Goal: Transaction & Acquisition: Purchase product/service

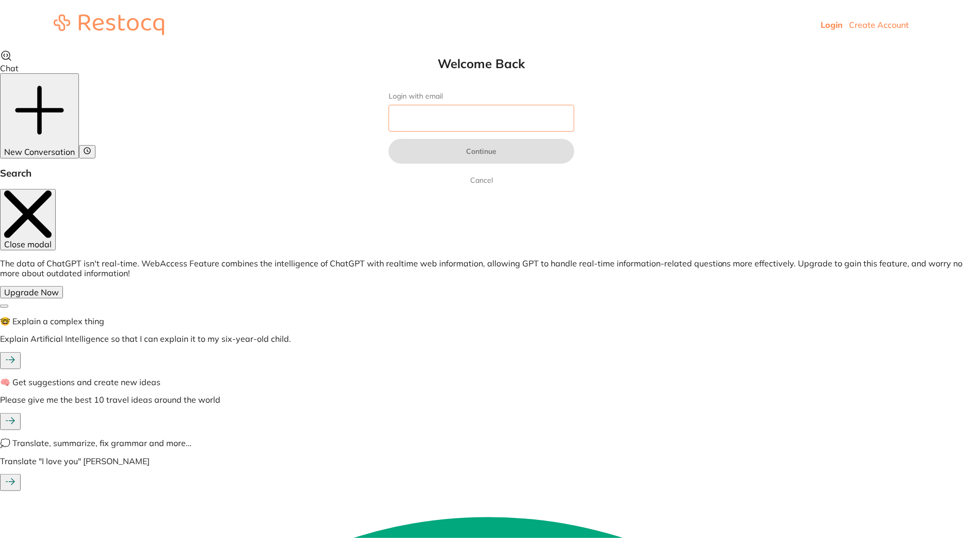
drag, startPoint x: 0, startPoint y: 0, endPoint x: 452, endPoint y: 112, distance: 465.8
click at [452, 112] on input "Login with email" at bounding box center [482, 118] width 186 height 27
type input "s"
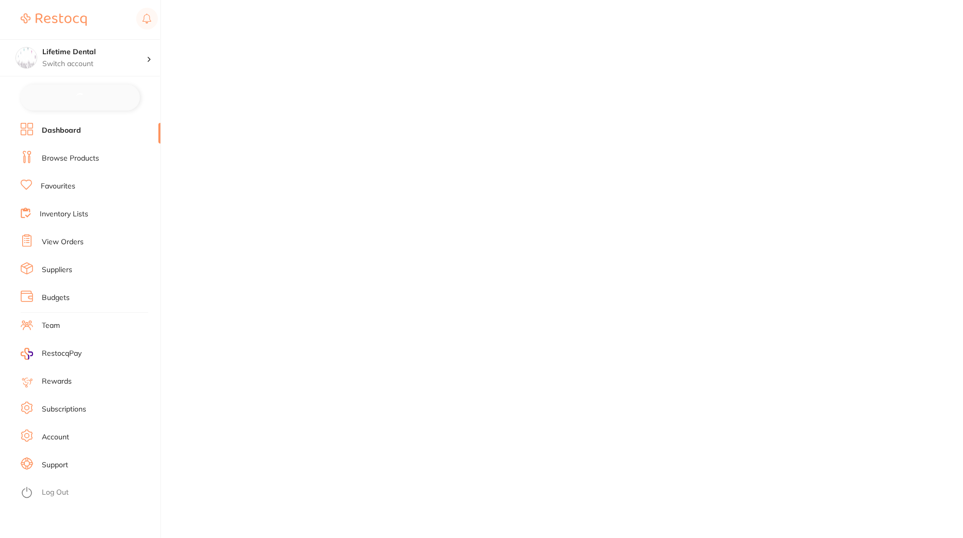
checkbox input "false"
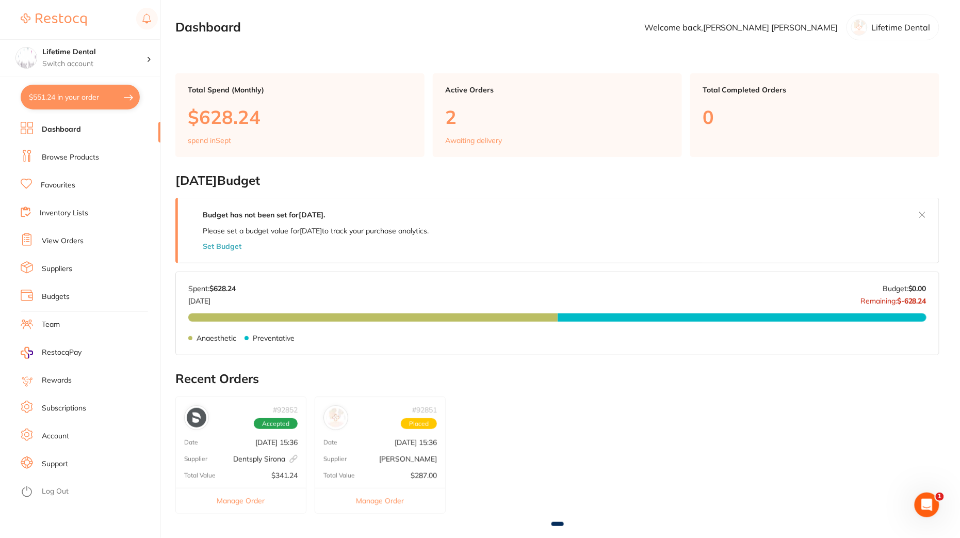
click at [63, 153] on link "Browse Products" at bounding box center [70, 157] width 57 height 10
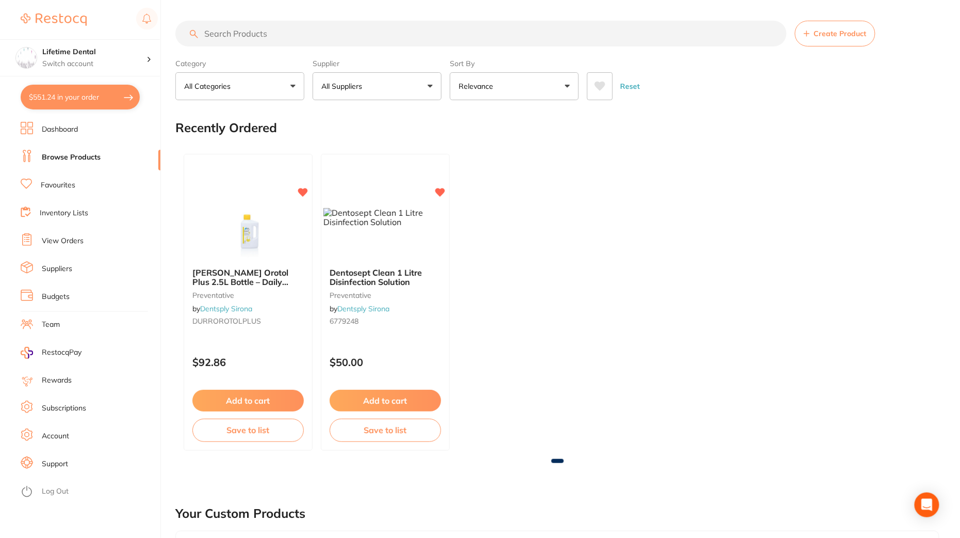
click at [363, 86] on p "All Suppliers" at bounding box center [343, 86] width 45 height 10
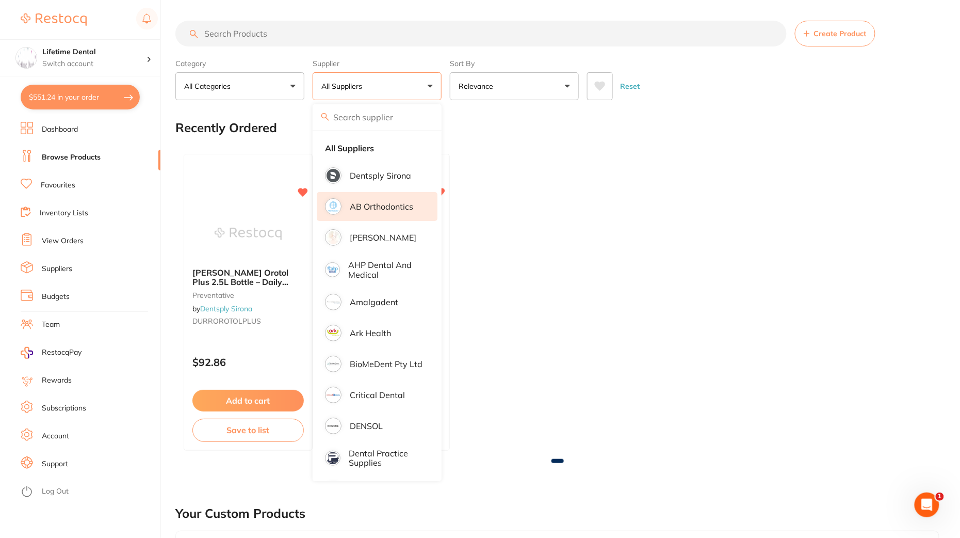
click at [382, 207] on p "AB Orthodontics" at bounding box center [381, 206] width 63 height 9
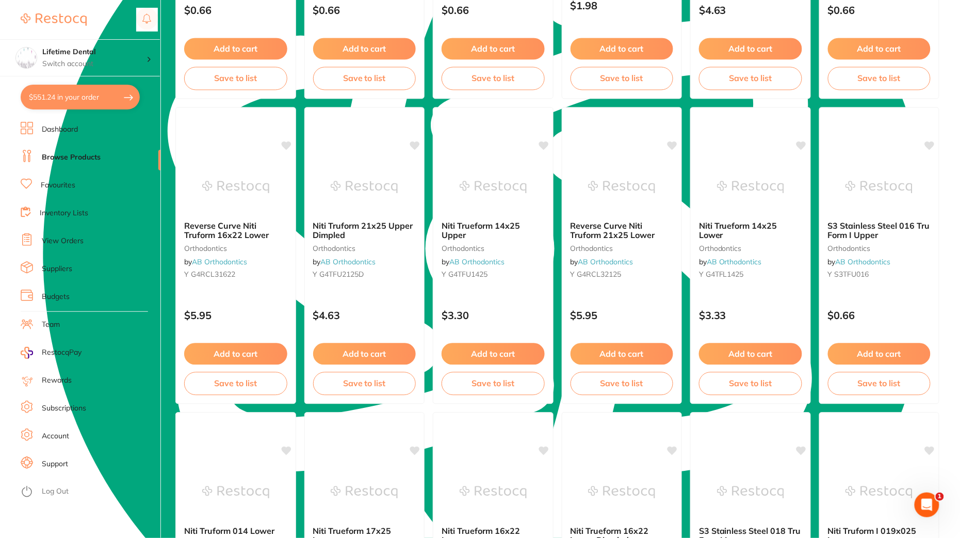
scroll to position [2397, 0]
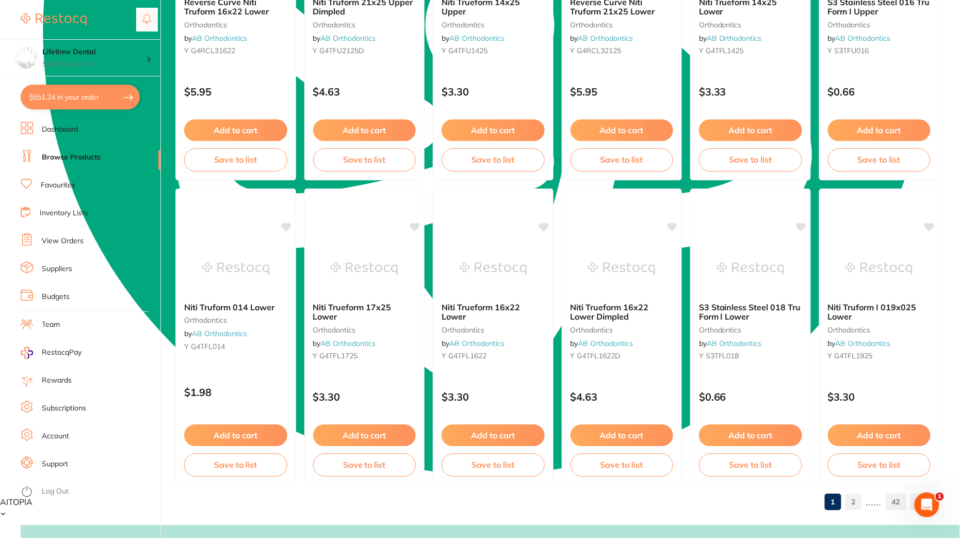
click at [891, 501] on link "42" at bounding box center [896, 501] width 21 height 21
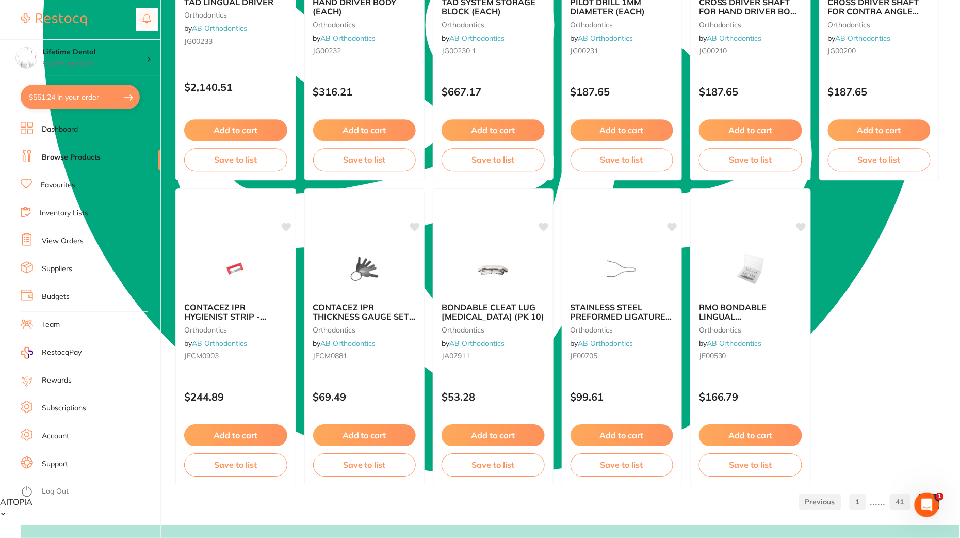
click at [861, 501] on link "1" at bounding box center [858, 501] width 17 height 21
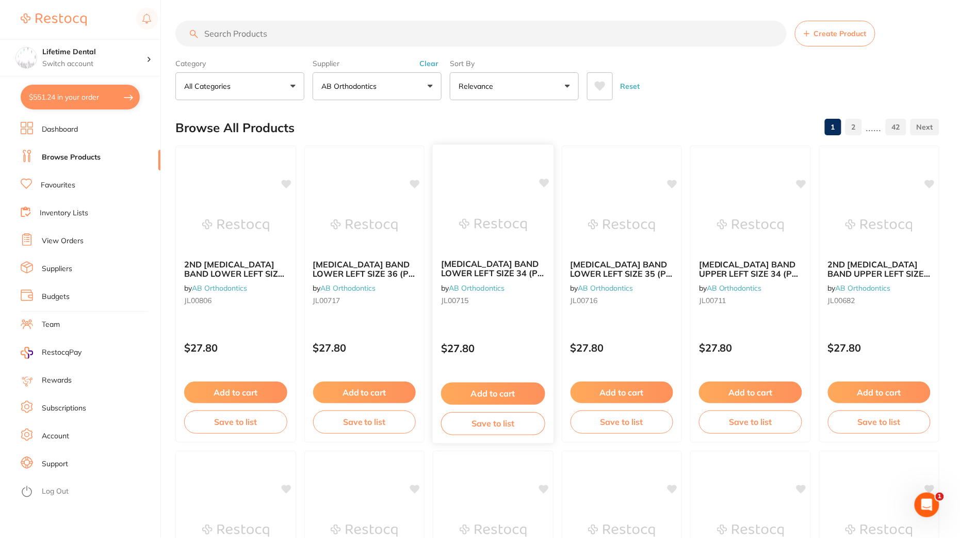
scroll to position [0, 0]
